Goal: Task Accomplishment & Management: Use online tool/utility

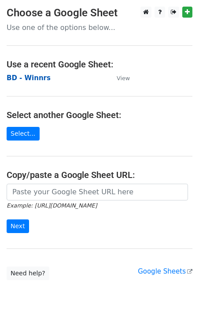
click at [39, 78] on strong "BD - Winnrs" at bounding box center [29, 78] width 44 height 8
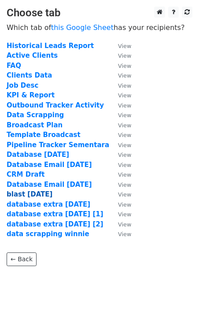
click at [36, 195] on strong "blast [DATE]" at bounding box center [30, 194] width 46 height 8
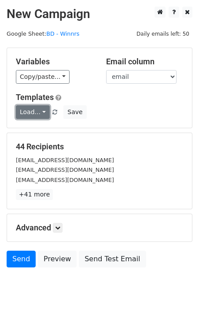
click at [38, 114] on link "Load..." at bounding box center [33, 112] width 34 height 14
click at [37, 125] on link "Blast Email" at bounding box center [51, 131] width 70 height 14
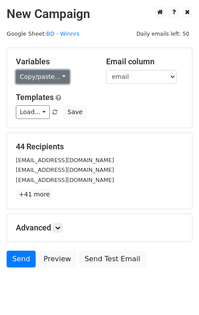
click at [59, 74] on link "Copy/paste..." at bounding box center [43, 77] width 54 height 14
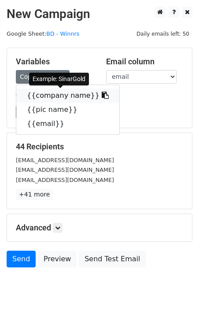
click at [55, 92] on link "{{company name}}" at bounding box center [67, 95] width 103 height 14
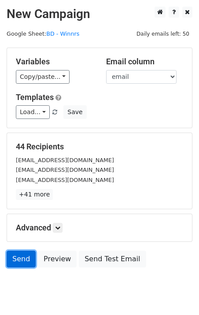
click at [17, 261] on link "Send" at bounding box center [21, 258] width 29 height 17
